Goal: Information Seeking & Learning: Learn about a topic

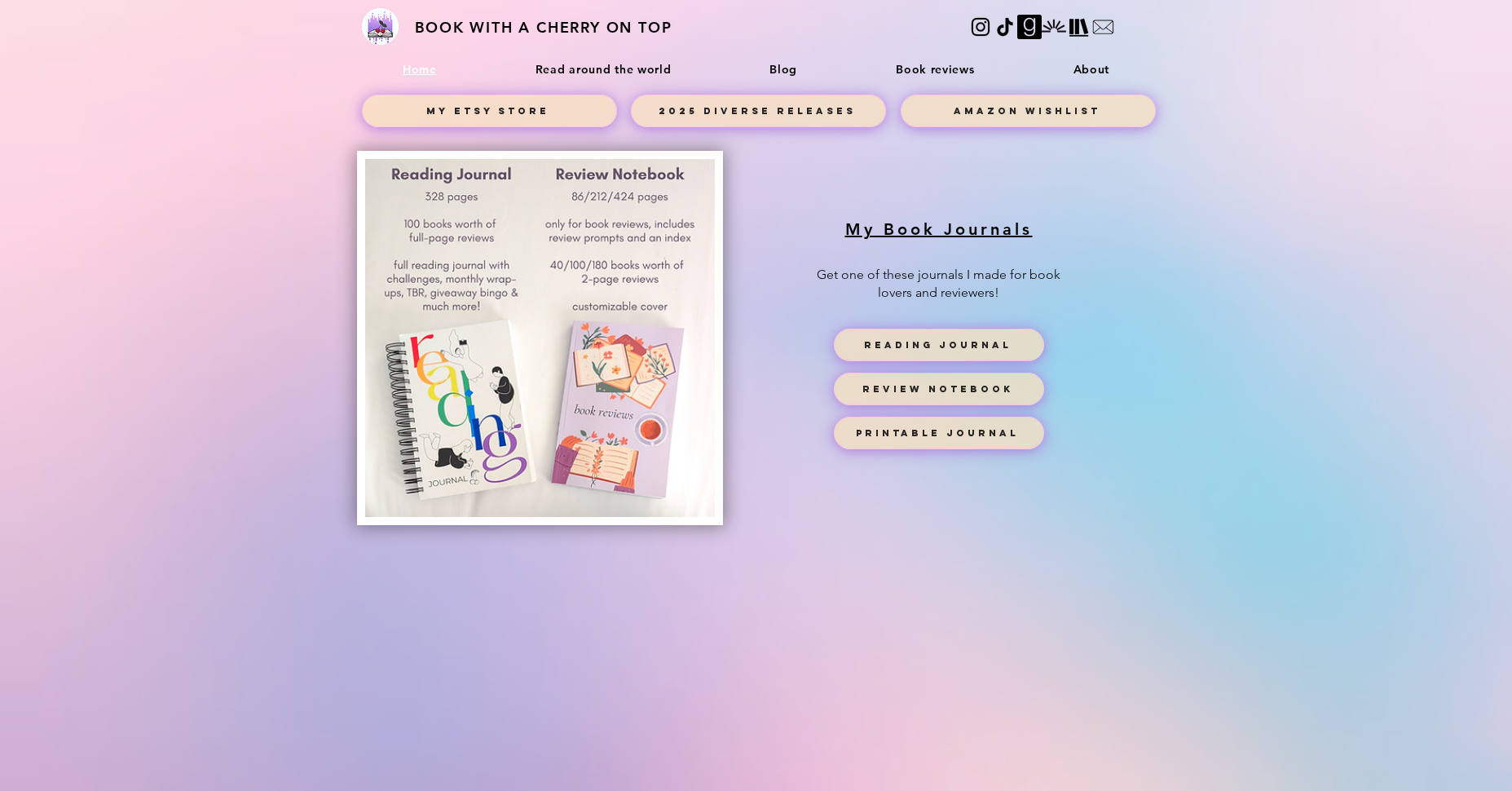
click at [1062, 68] on div "About" at bounding box center [1090, 69] width 112 height 15
click at [651, 98] on span "2025 diverse releases" at bounding box center [758, 111] width 253 height 31
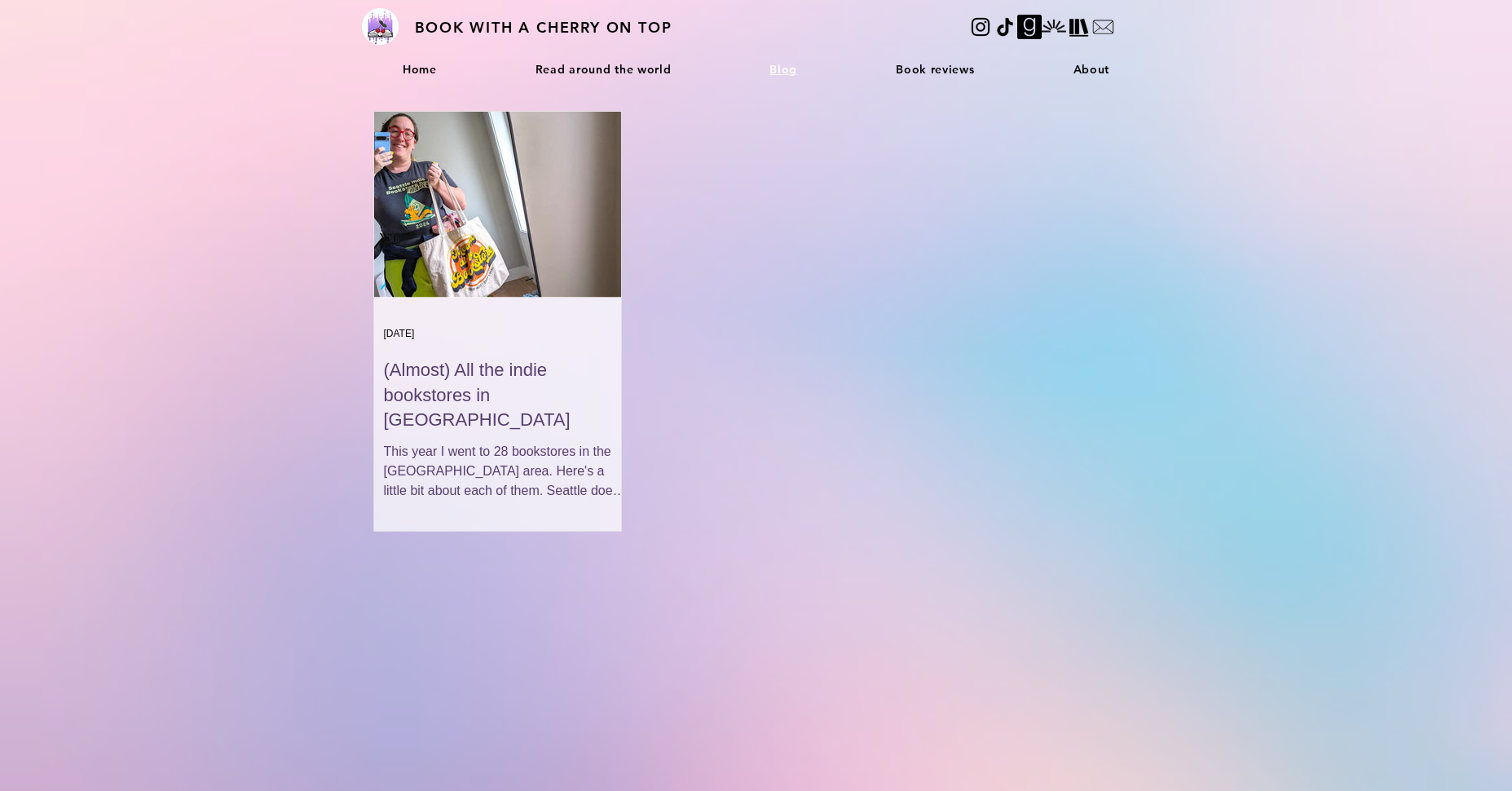
click at [497, 451] on div "This year I went to 28 bookstores in the [GEOGRAPHIC_DATA] area. Here's a littl…" at bounding box center [507, 471] width 247 height 59
